Goal: Task Accomplishment & Management: Use online tool/utility

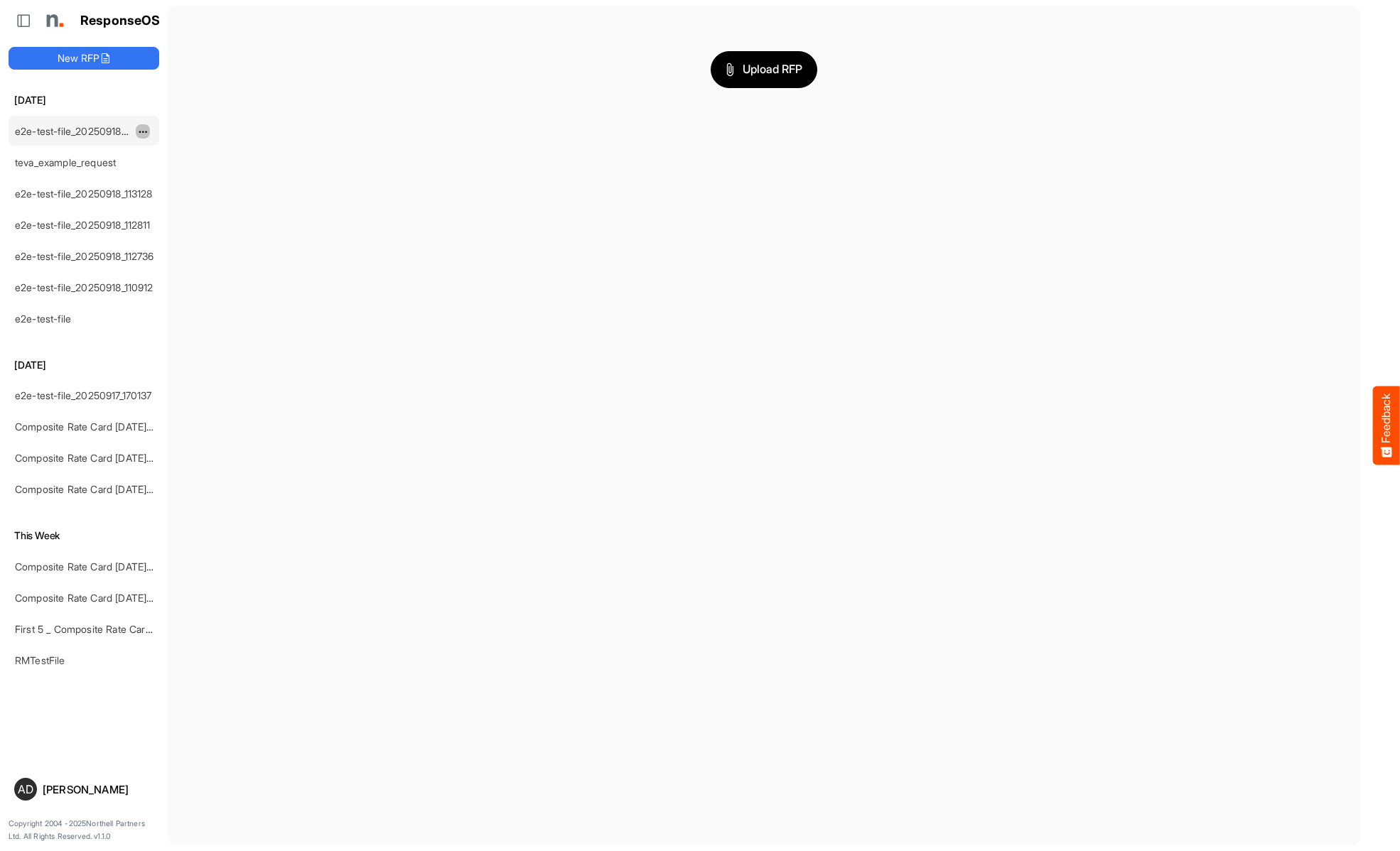
click at [143, 131] on span "dropdownbutton" at bounding box center [141, 132] width 7 height 10
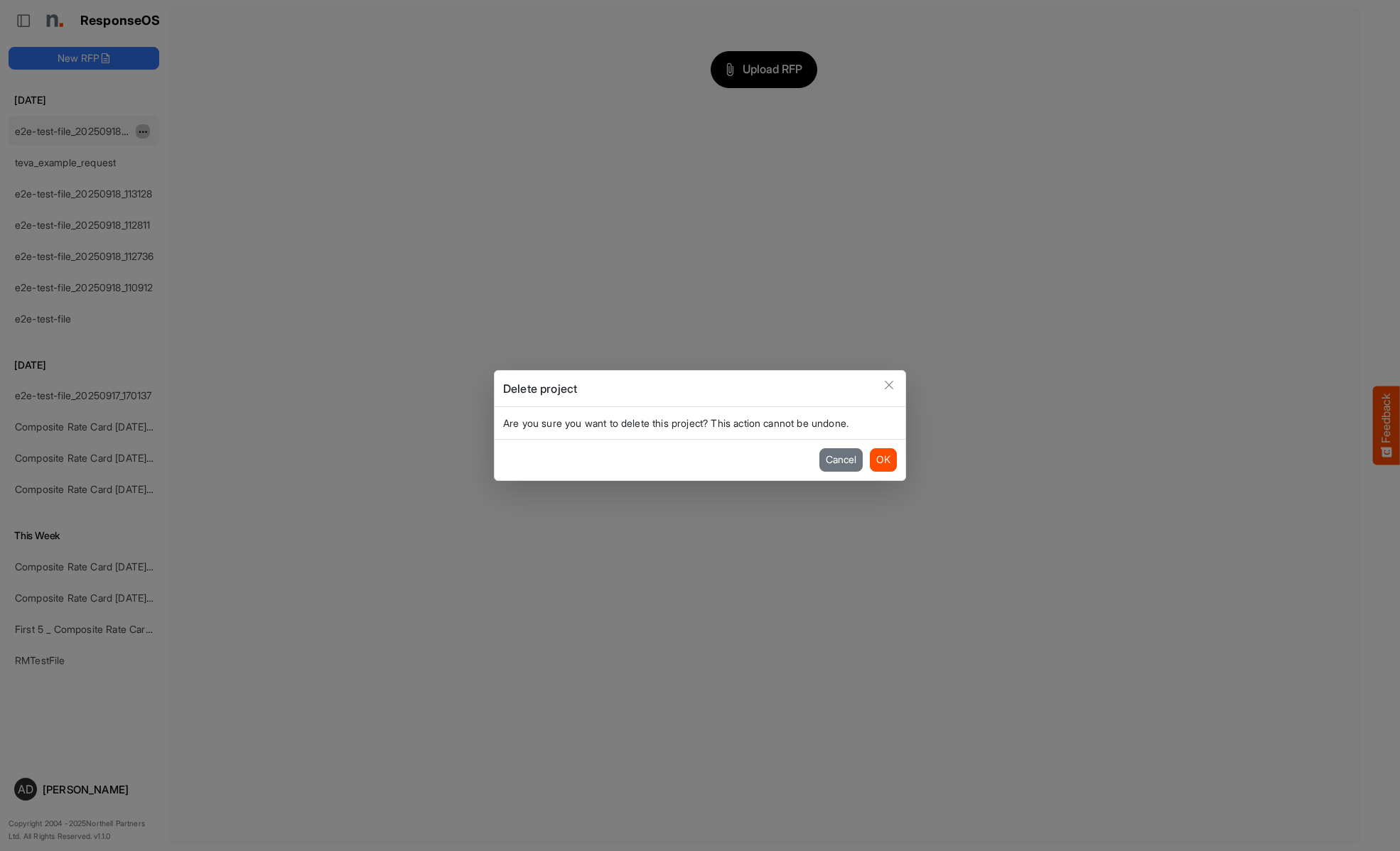
click at [882, 459] on button "OK" at bounding box center [883, 459] width 27 height 23
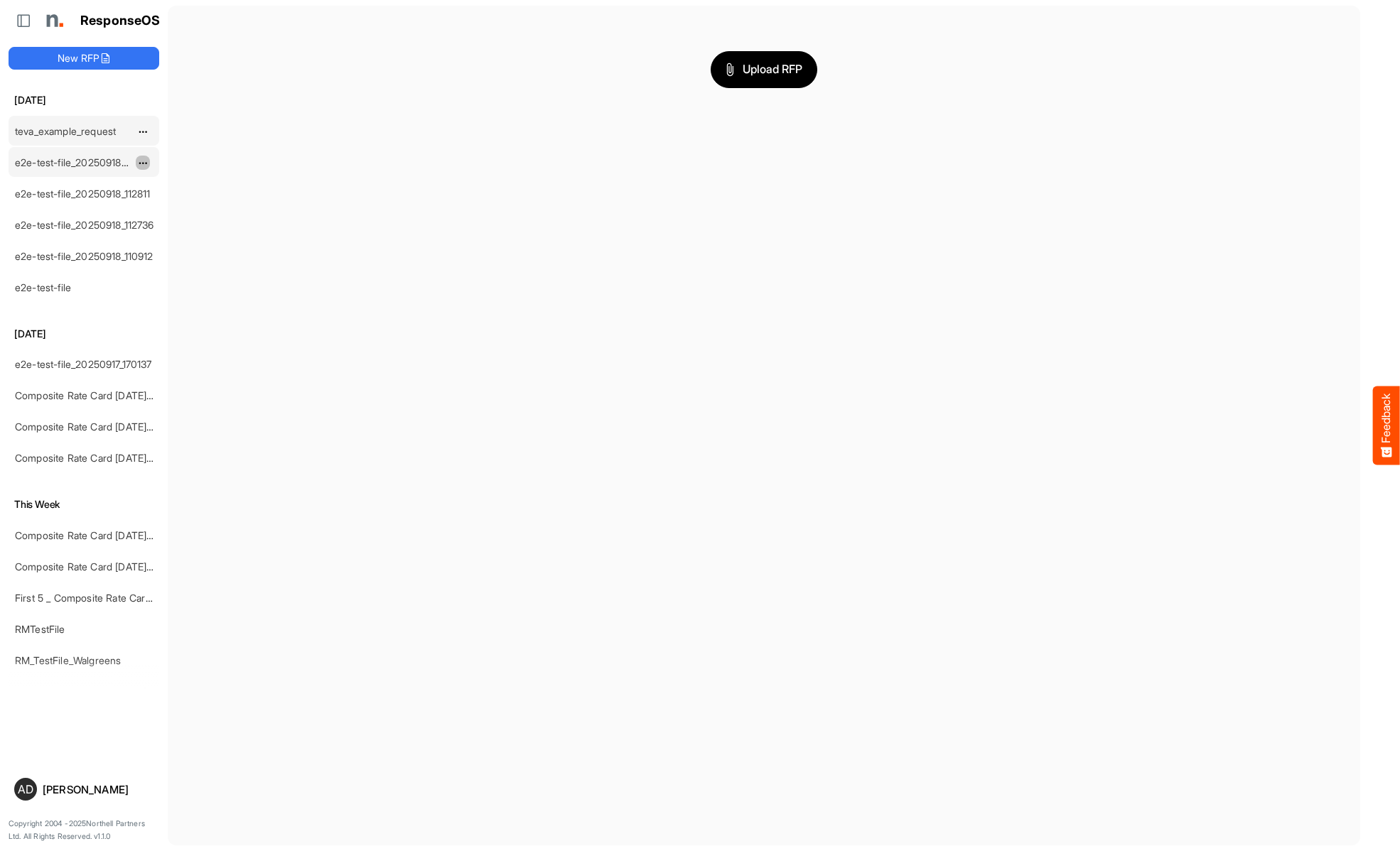
click at [143, 162] on span "dropdownbutton" at bounding box center [141, 163] width 7 height 10
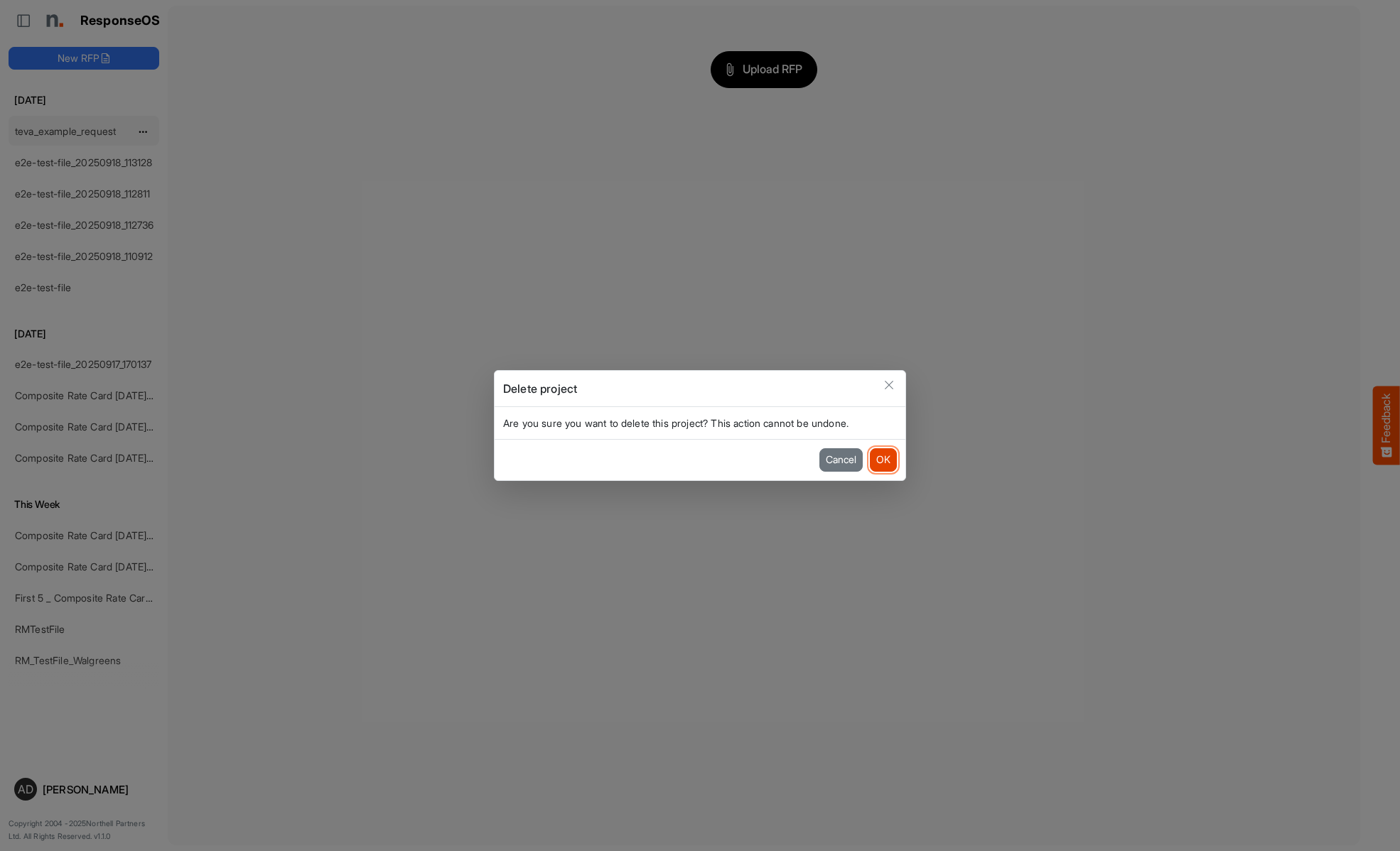
click at [882, 459] on button "OK" at bounding box center [883, 459] width 27 height 23
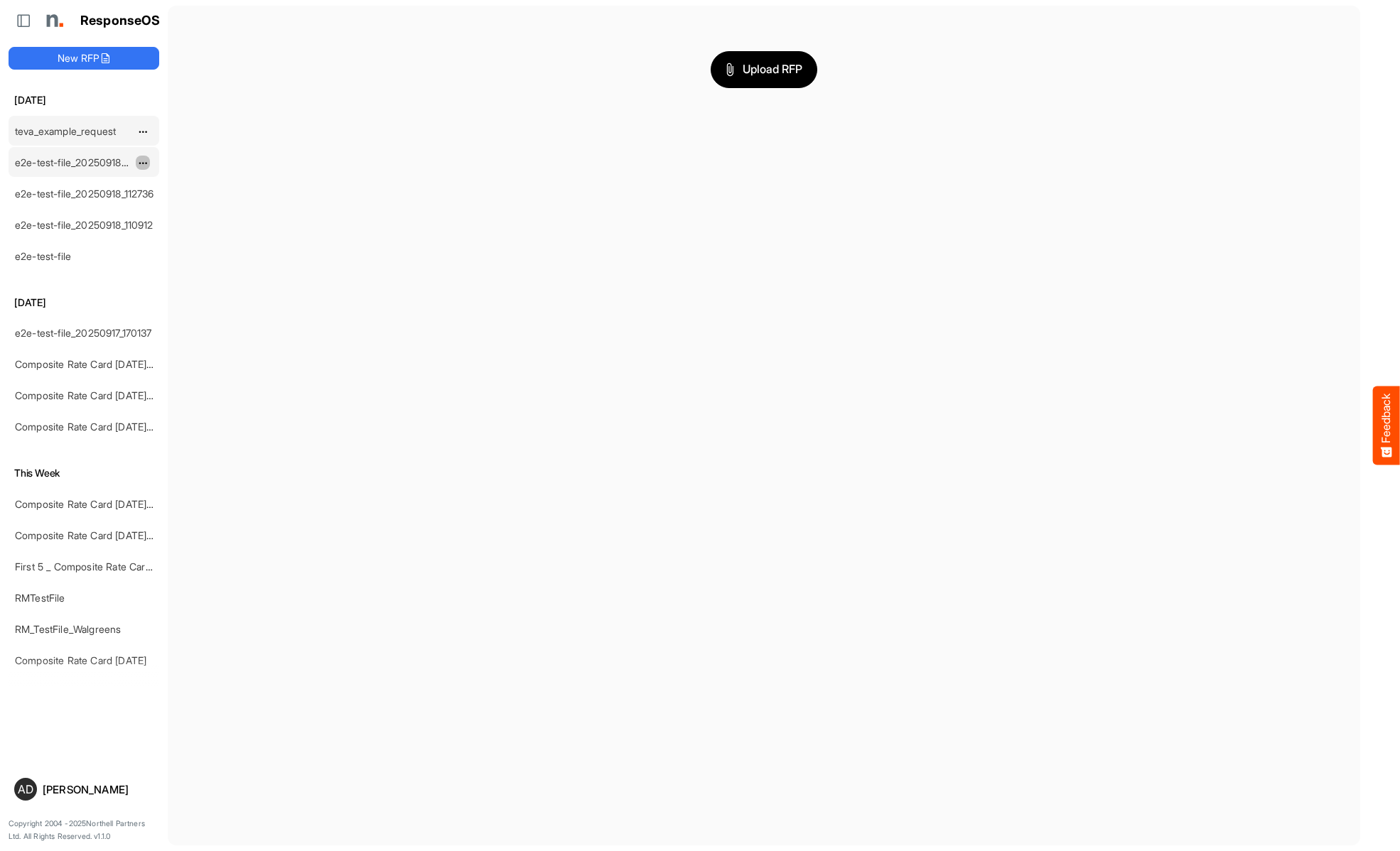
click at [143, 162] on span "dropdownbutton" at bounding box center [141, 163] width 7 height 10
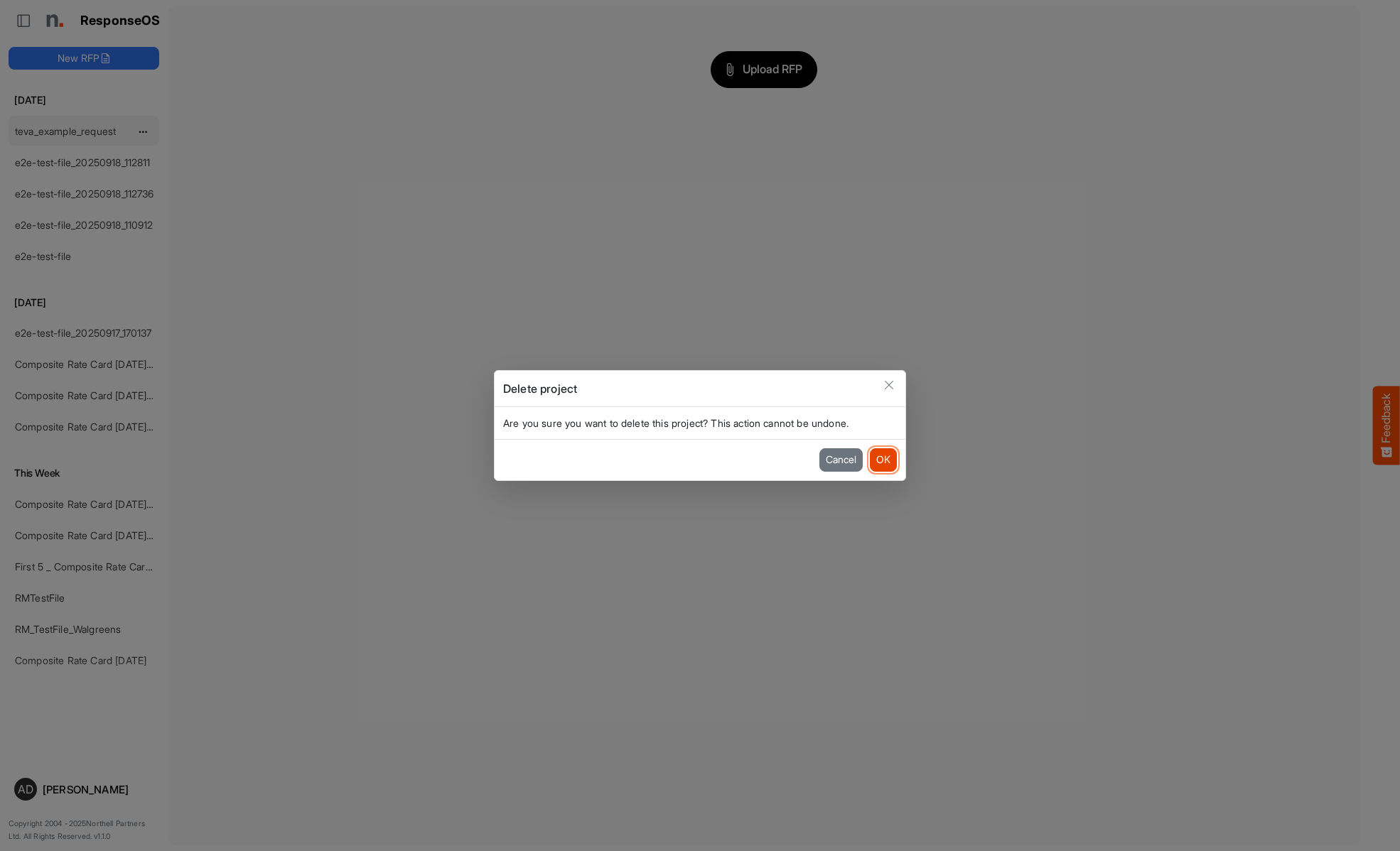
click at [882, 459] on button "OK" at bounding box center [883, 459] width 27 height 23
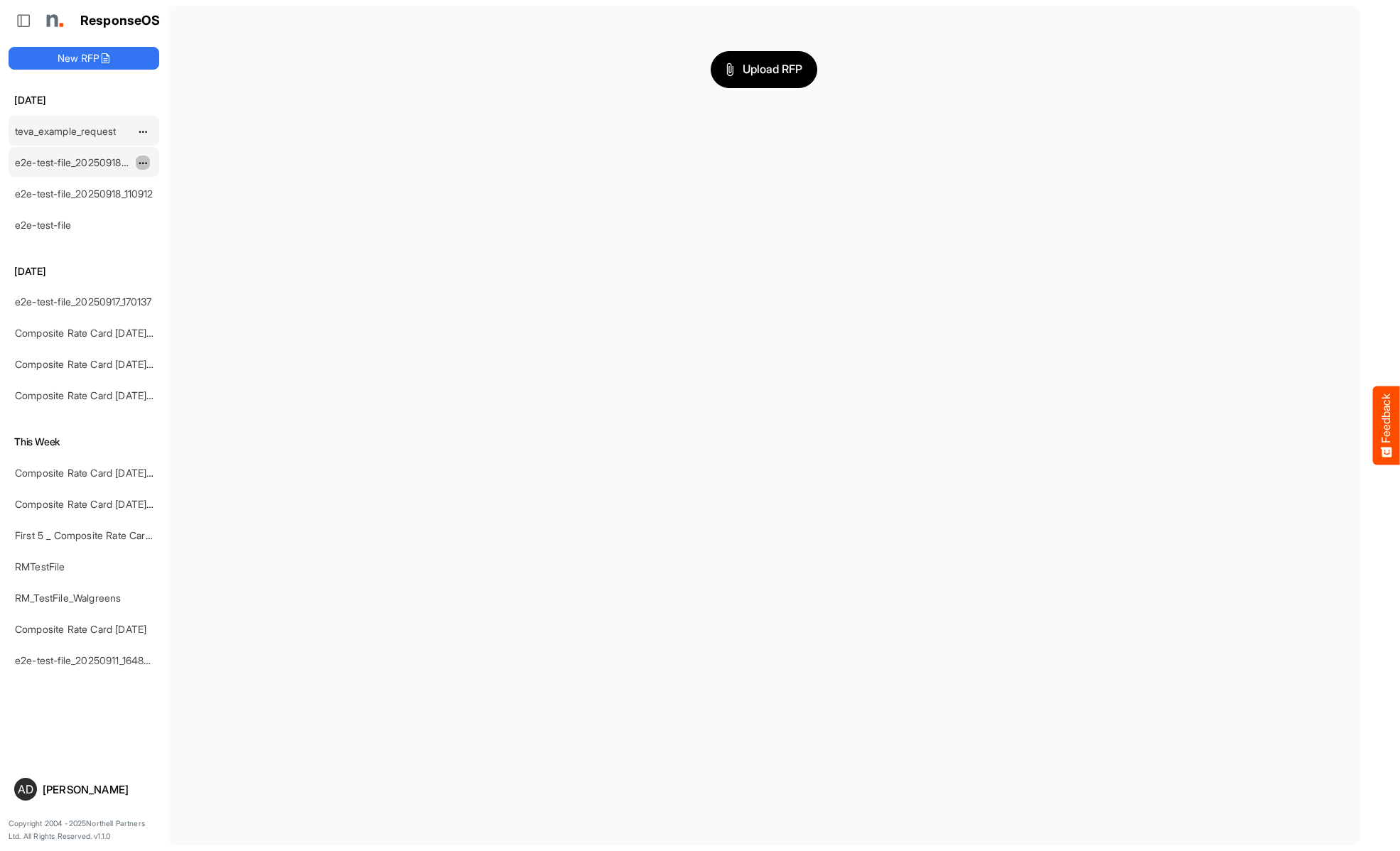
click at [143, 162] on span "dropdownbutton" at bounding box center [141, 163] width 7 height 10
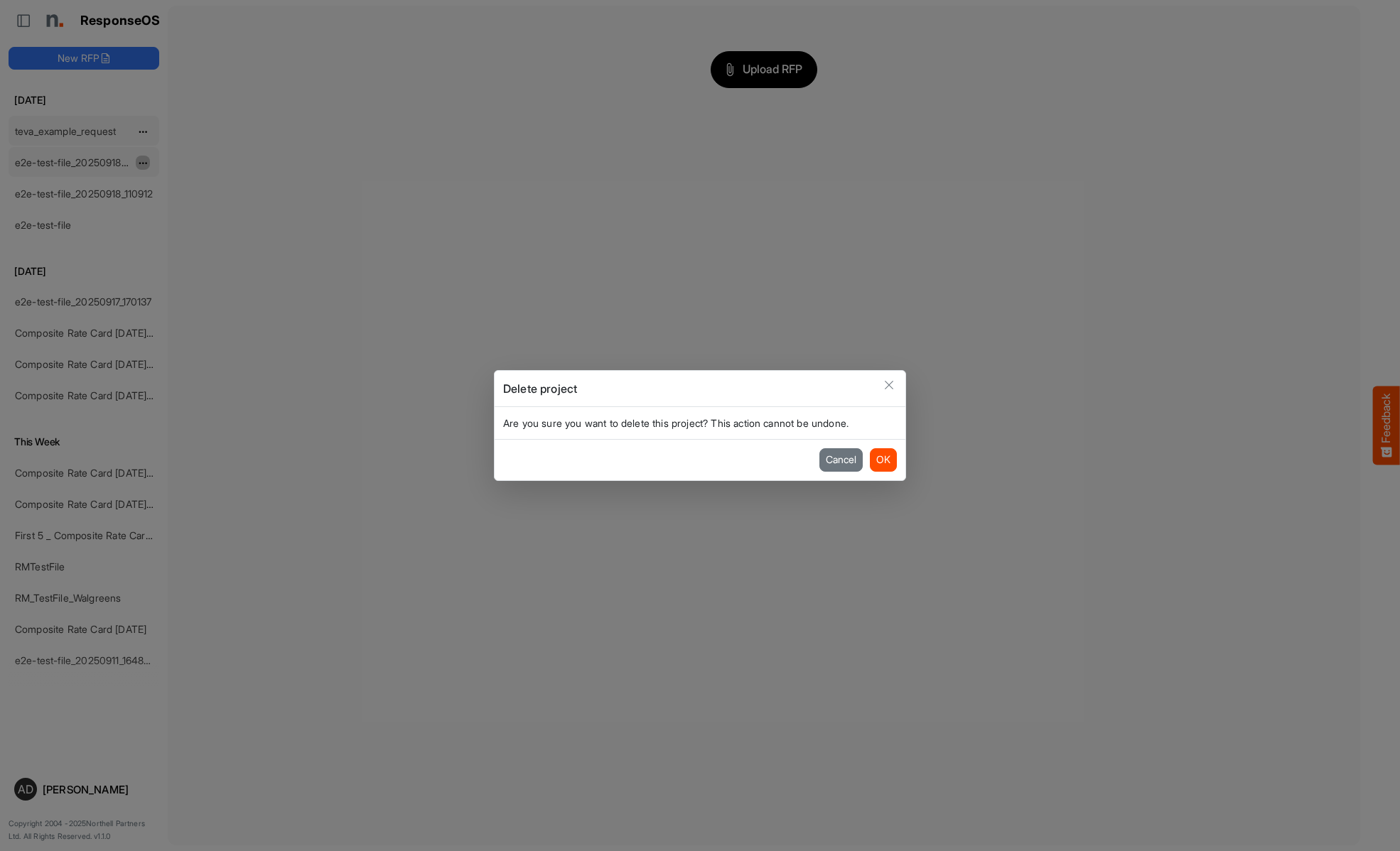
click at [882, 459] on button "OK" at bounding box center [883, 459] width 27 height 23
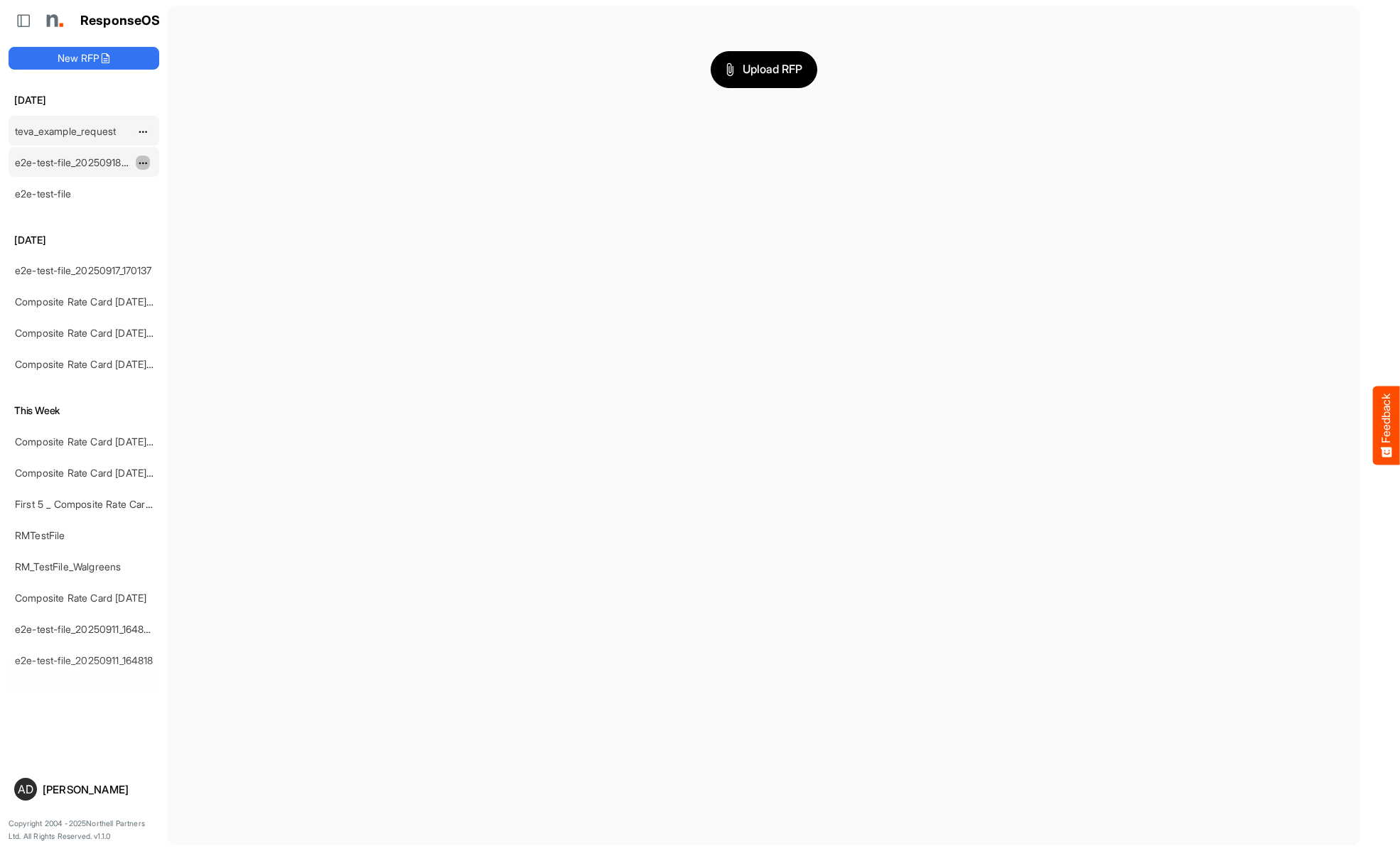
click at [143, 162] on span "dropdownbutton" at bounding box center [141, 163] width 7 height 10
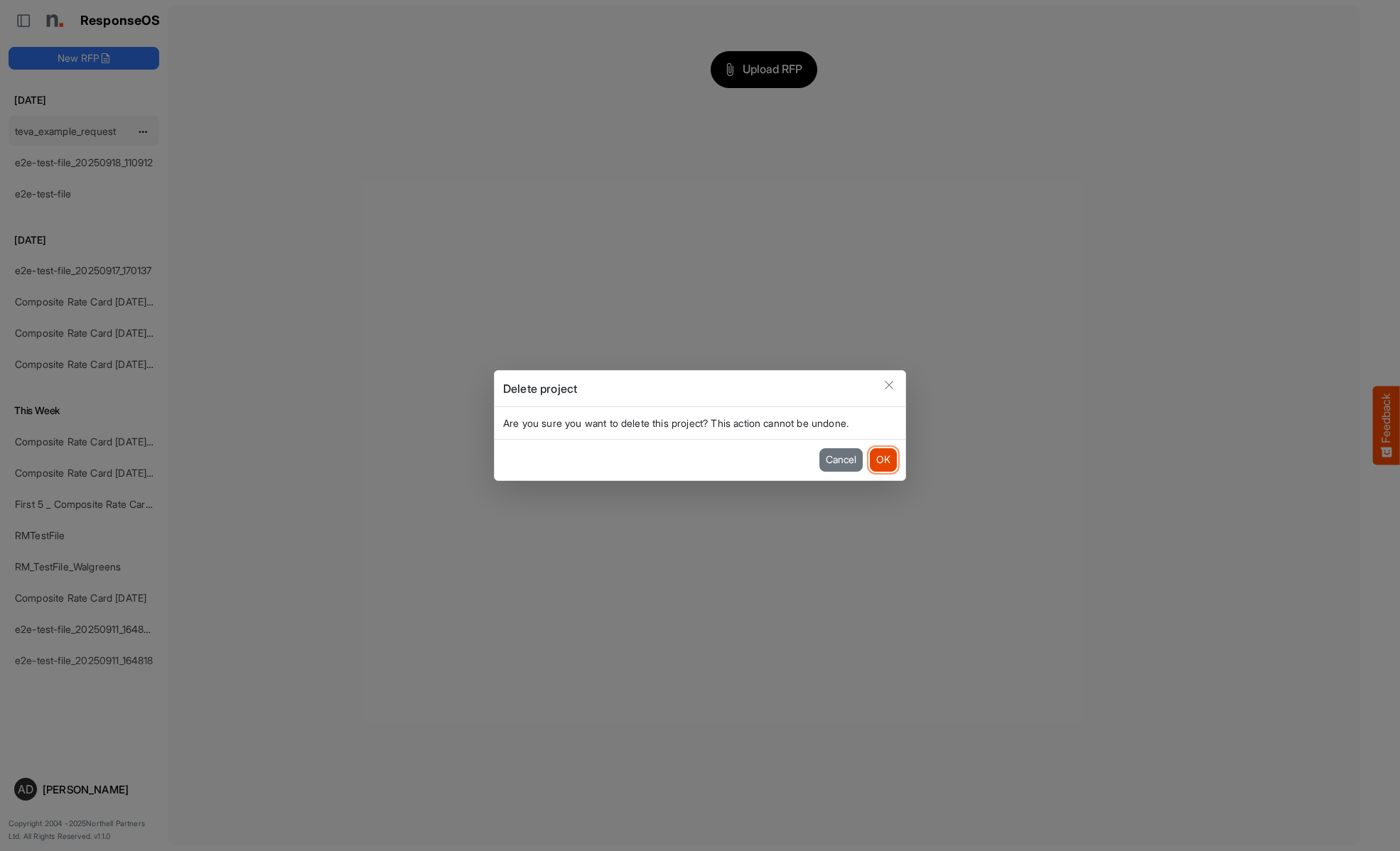
click at [882, 459] on button "OK" at bounding box center [883, 459] width 27 height 23
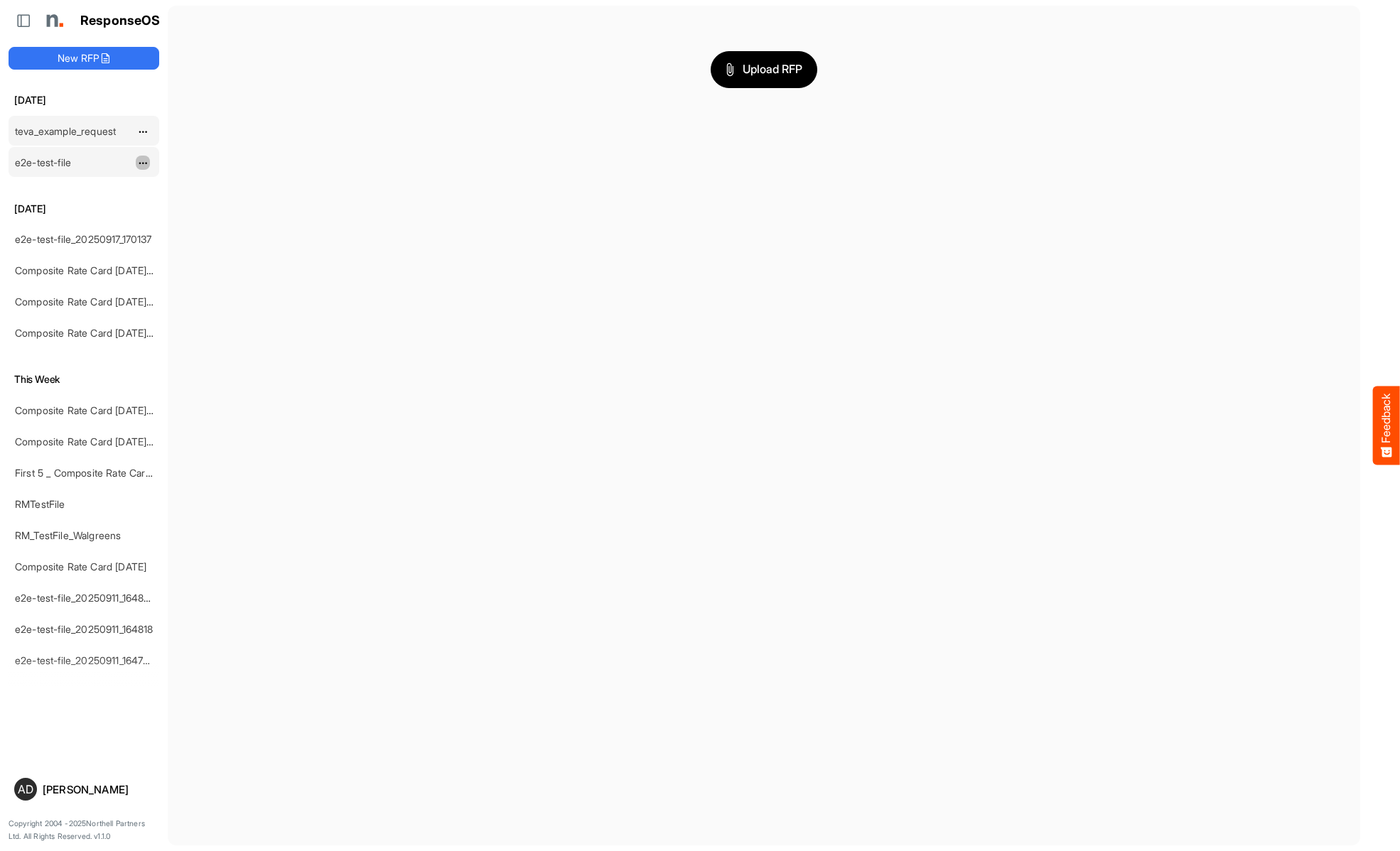
click at [143, 162] on span "dropdownbutton" at bounding box center [141, 163] width 7 height 10
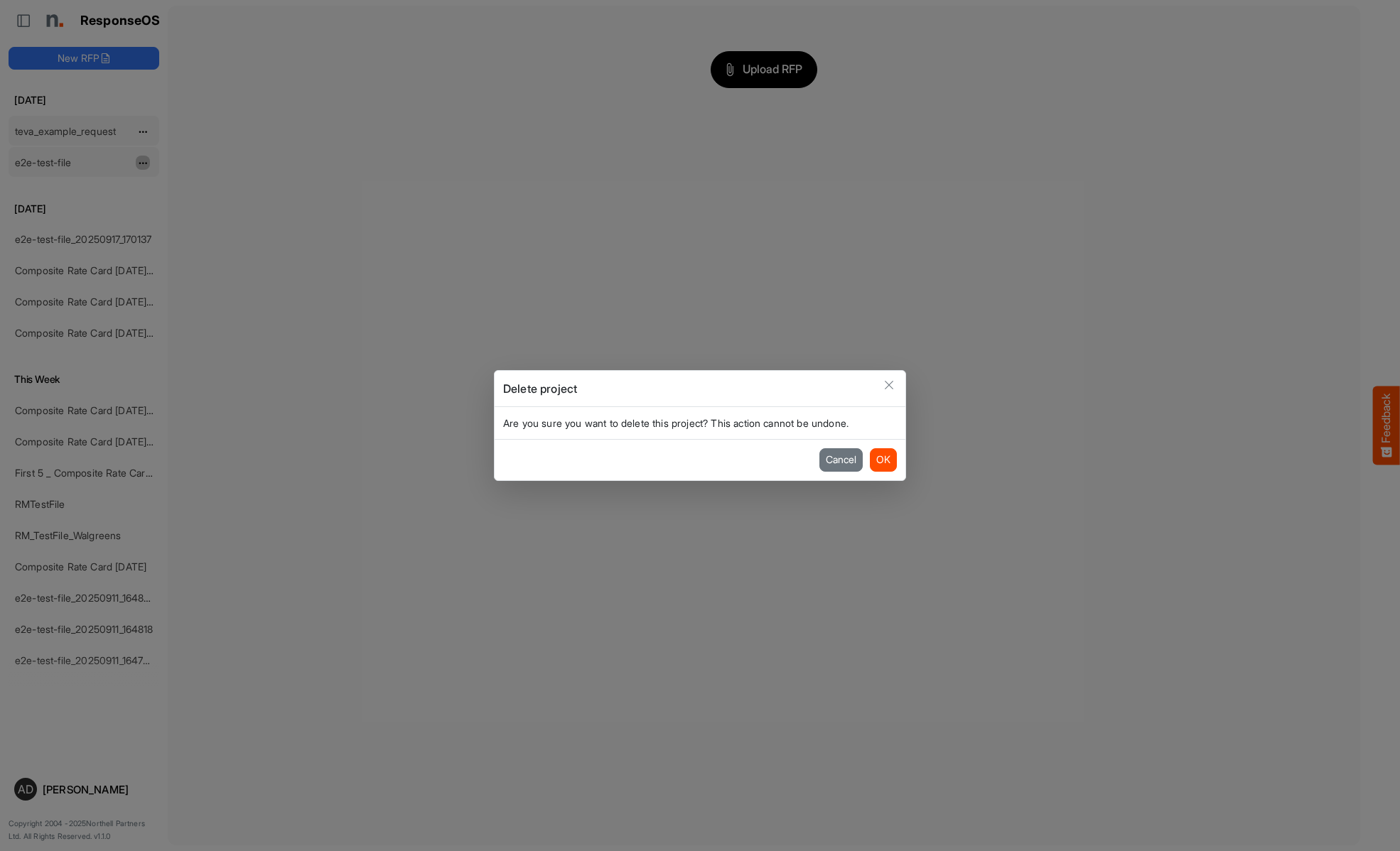
click at [882, 459] on button "OK" at bounding box center [883, 459] width 27 height 23
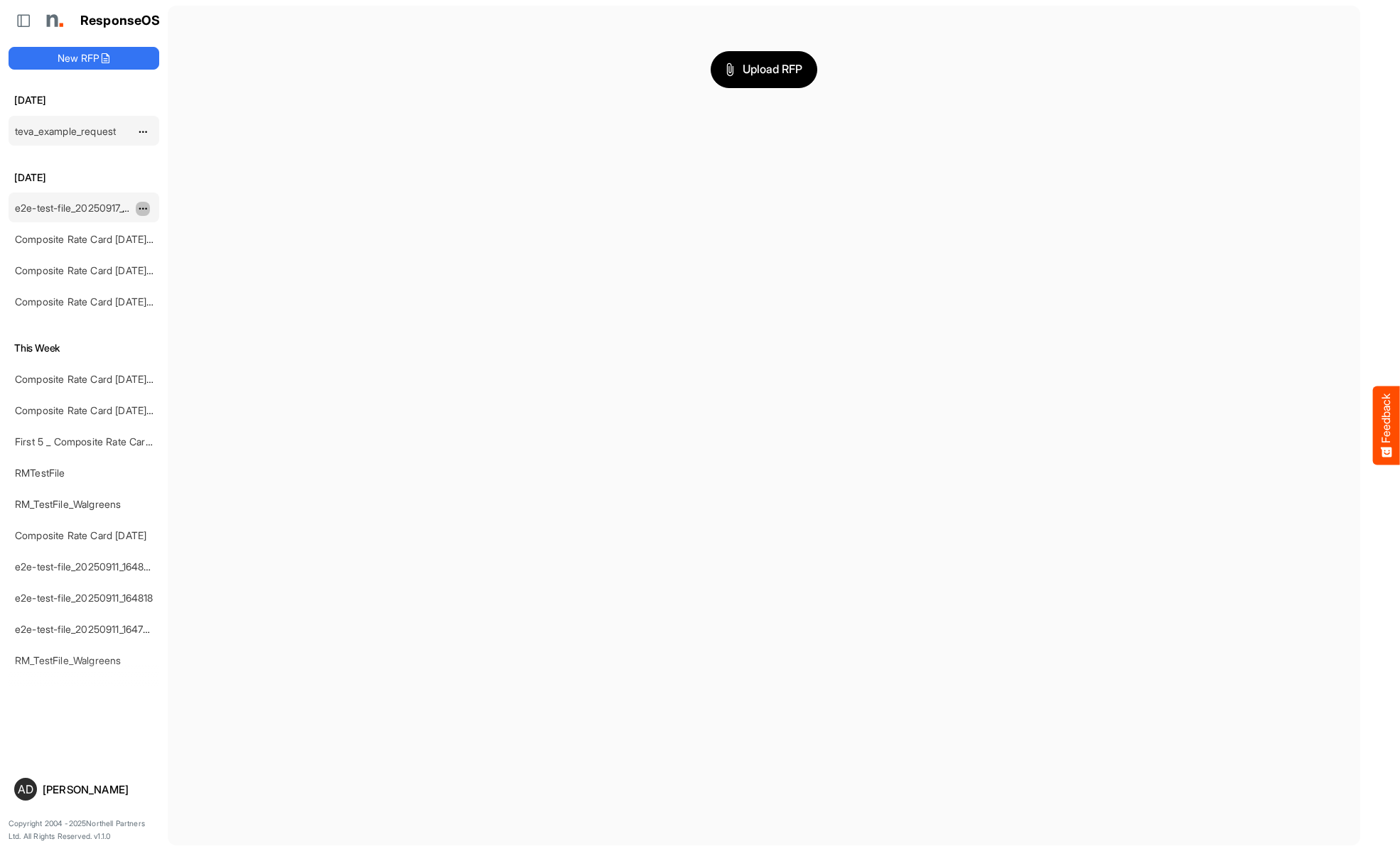
click at [143, 208] on span "dropdownbutton" at bounding box center [141, 209] width 7 height 10
click at [143, 535] on span "dropdownbutton" at bounding box center [141, 536] width 7 height 10
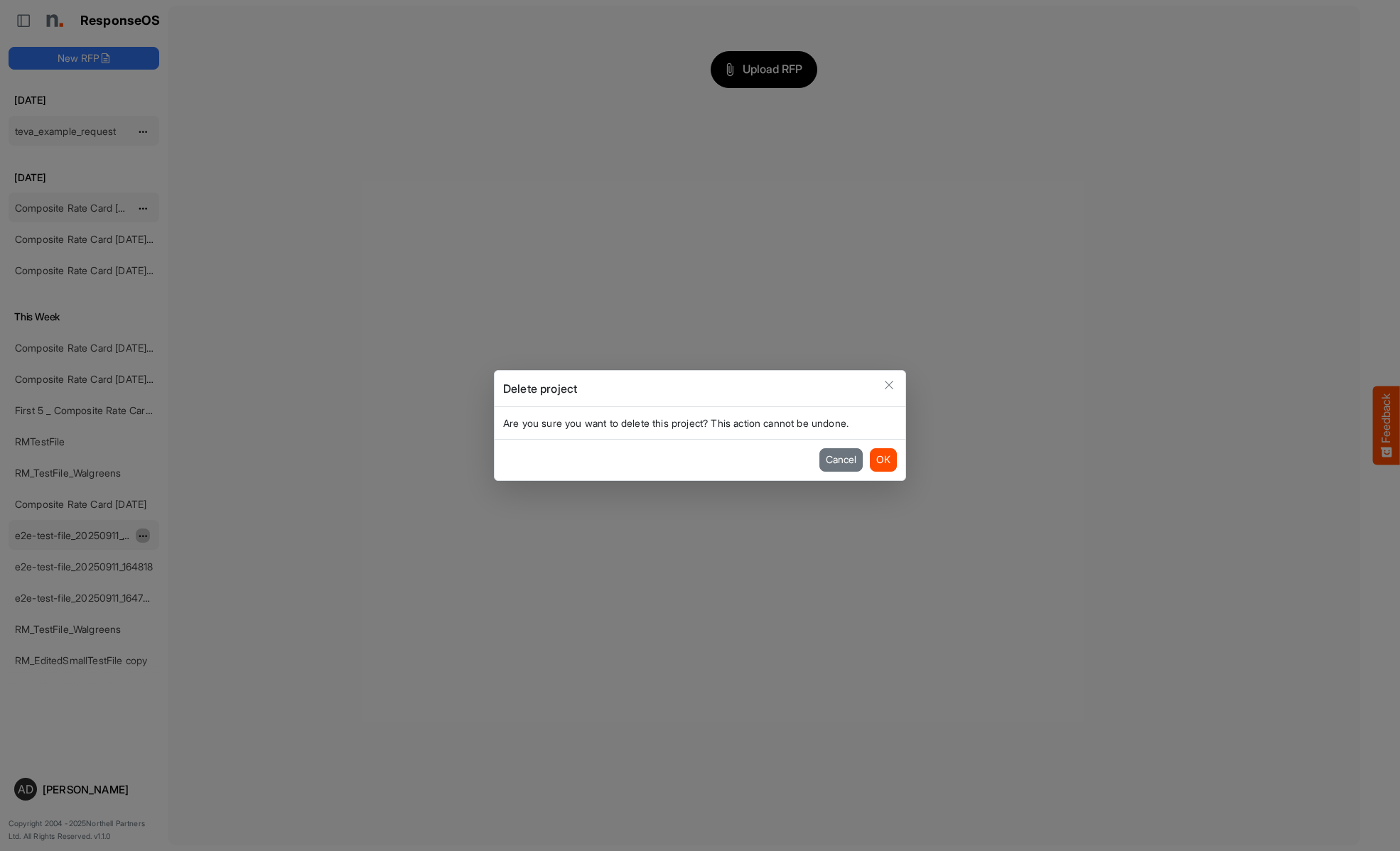
click at [882, 459] on button "OK" at bounding box center [883, 459] width 27 height 23
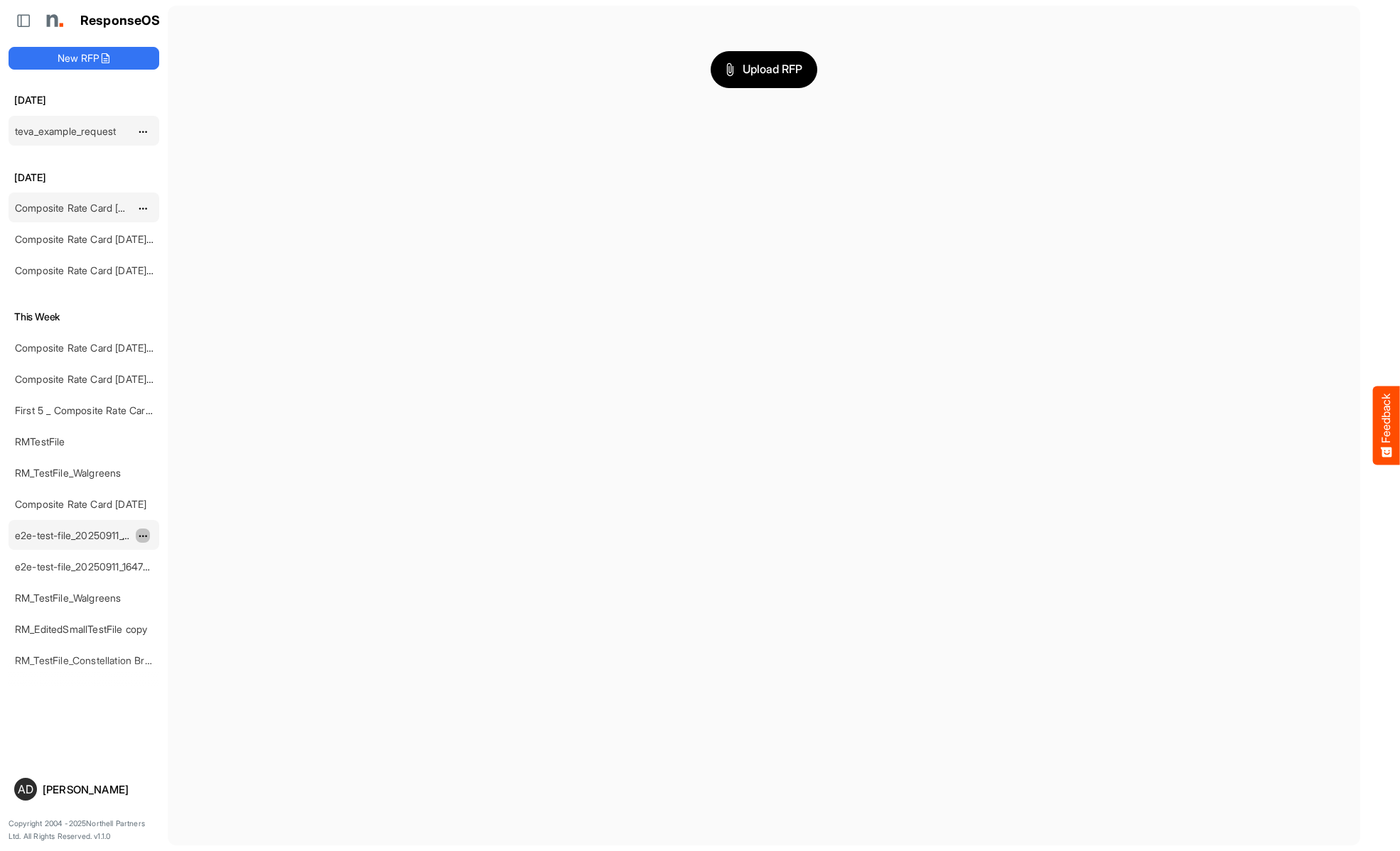
click at [143, 535] on span "dropdownbutton" at bounding box center [141, 536] width 7 height 10
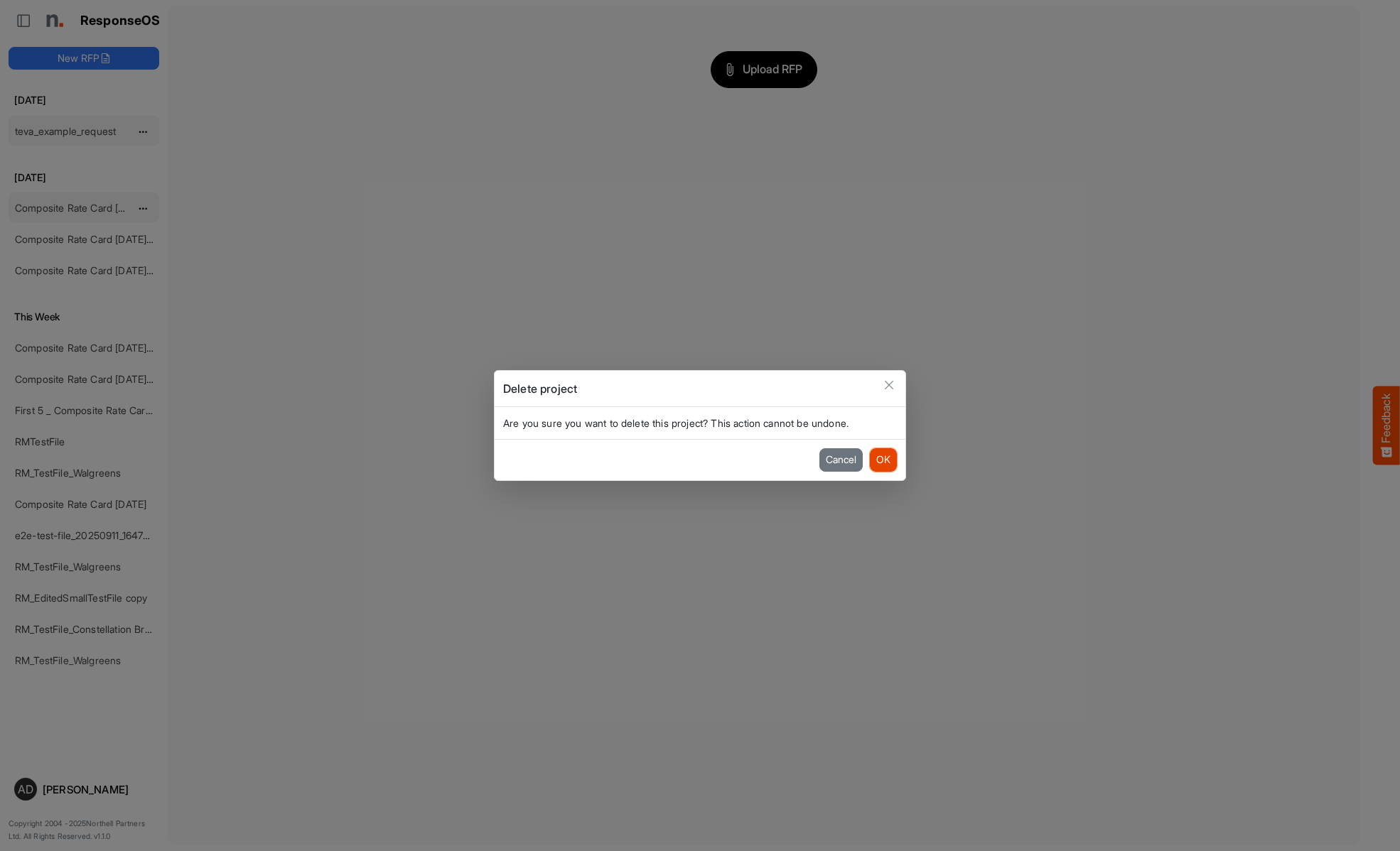
click at [882, 459] on button "OK" at bounding box center [883, 459] width 27 height 23
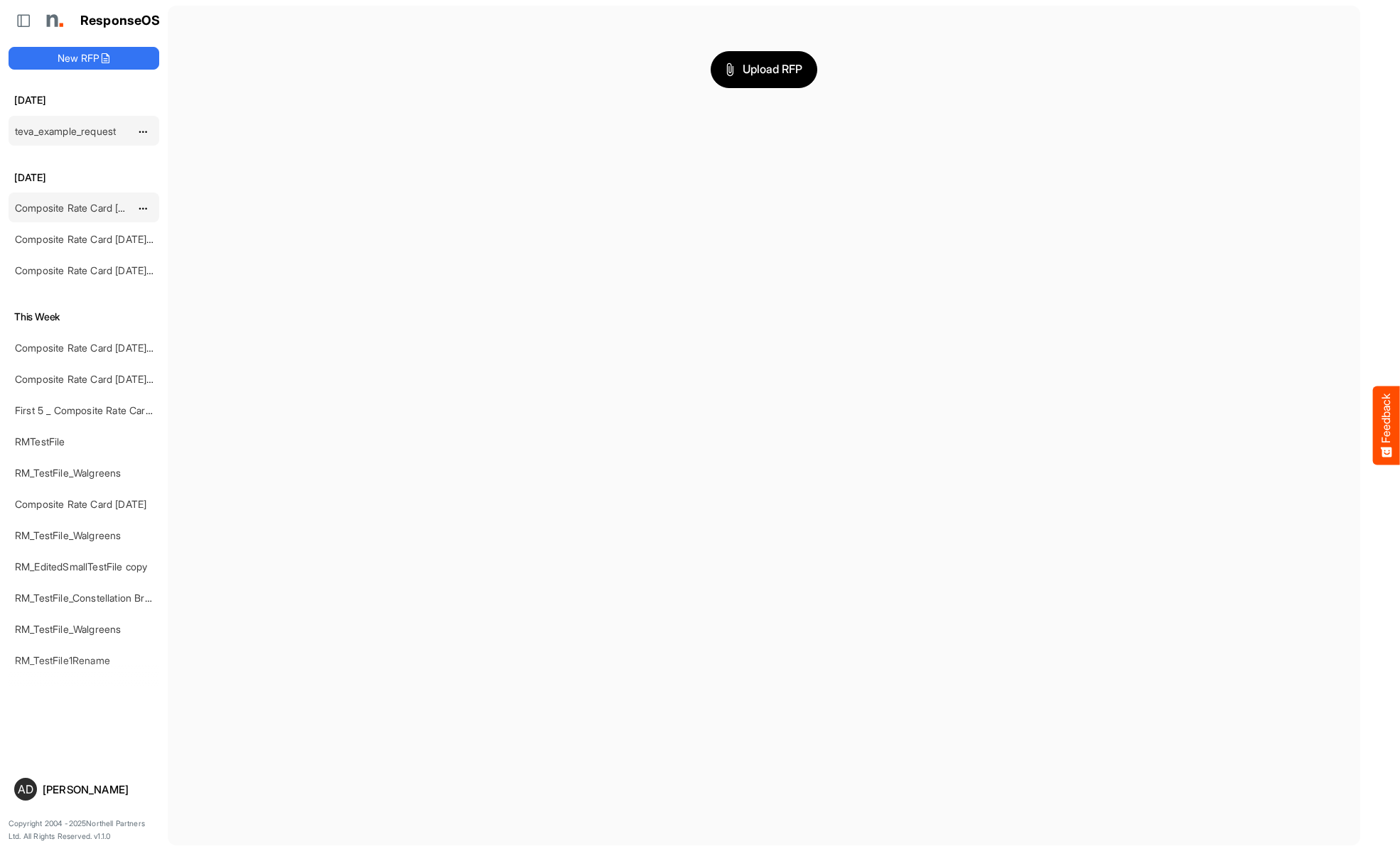
click at [143, 733] on span "dropdownbutton" at bounding box center [141, 738] width 7 height 10
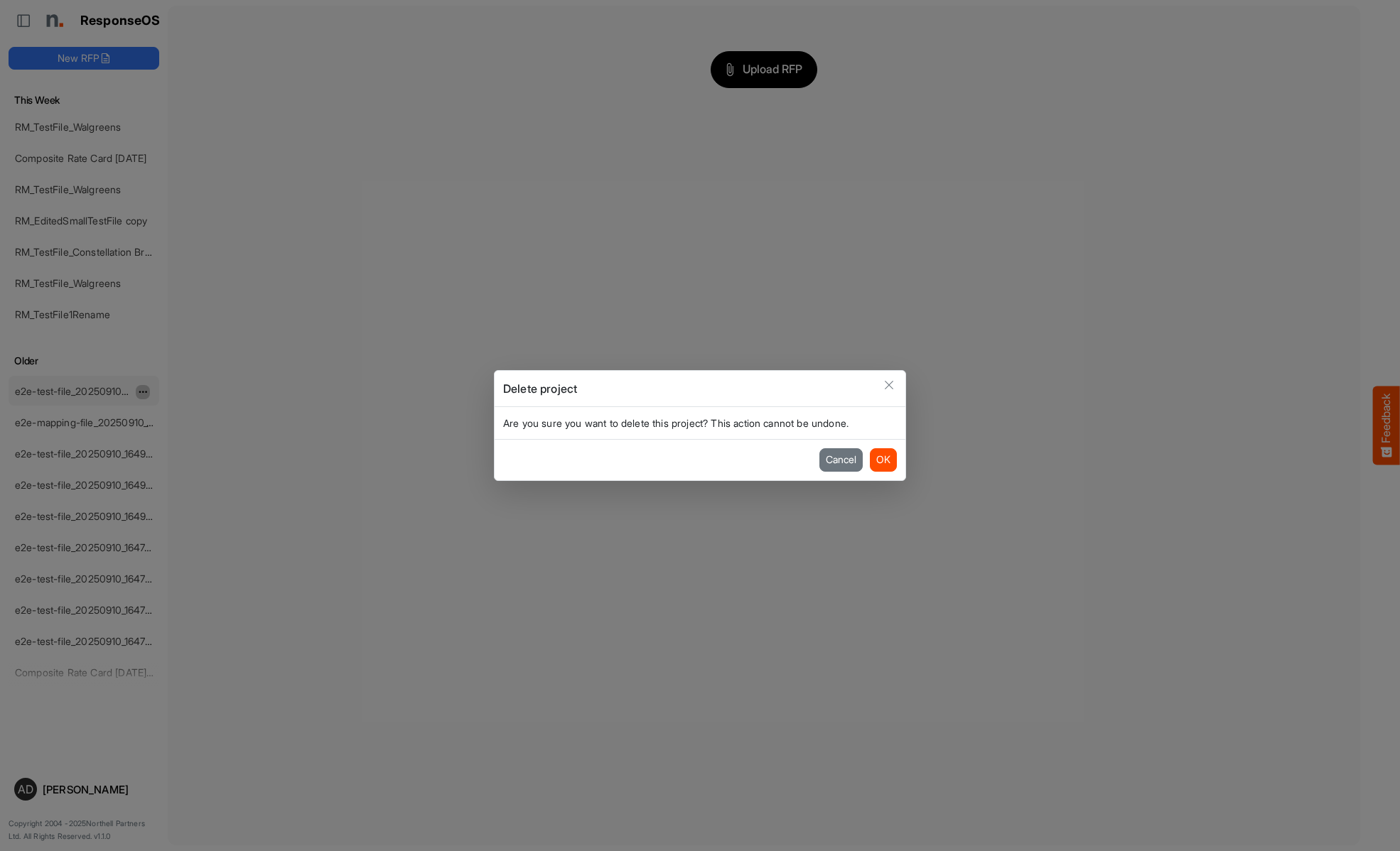
click at [882, 459] on button "OK" at bounding box center [883, 459] width 27 height 23
